Goal: Information Seeking & Learning: Compare options

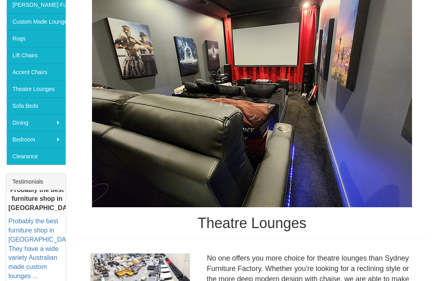
scroll to position [174, 0]
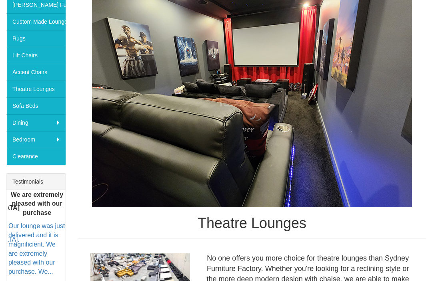
click at [30, 88] on link "Theatre Lounges" at bounding box center [35, 88] width 59 height 17
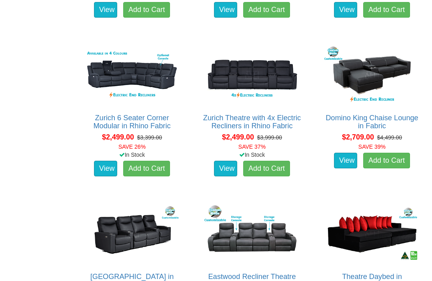
scroll to position [833, 0]
click at [382, 116] on link "Domino King Chaise Lounge in Fabric" at bounding box center [372, 122] width 93 height 16
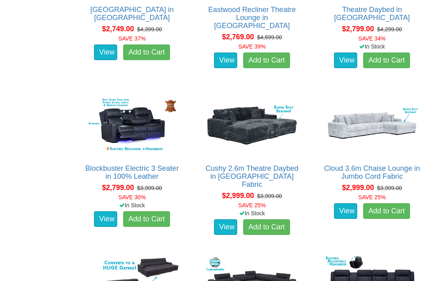
scroll to position [1103, 0]
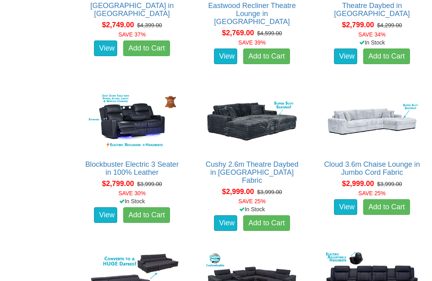
click at [267, 119] on img at bounding box center [251, 121] width 99 height 61
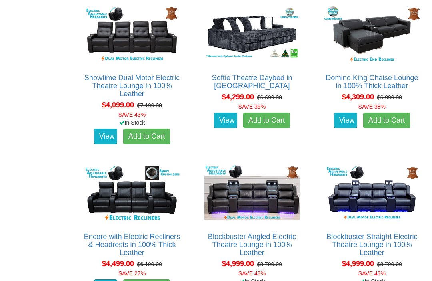
scroll to position [1928, 0]
